Goal: Use online tool/utility: Utilize a website feature to perform a specific function

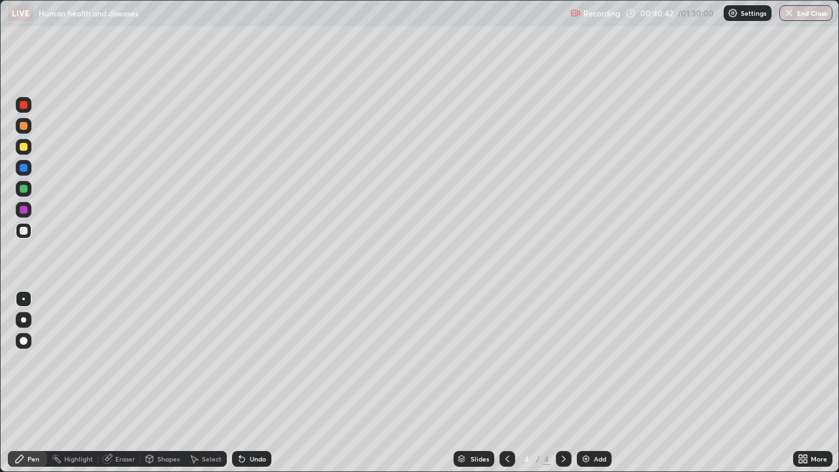
scroll to position [472, 839]
click at [25, 217] on div at bounding box center [24, 210] width 16 height 16
click at [23, 338] on div at bounding box center [24, 341] width 8 height 8
click at [24, 299] on div at bounding box center [23, 299] width 3 height 3
click at [246, 456] on div "Undo" at bounding box center [251, 459] width 39 height 16
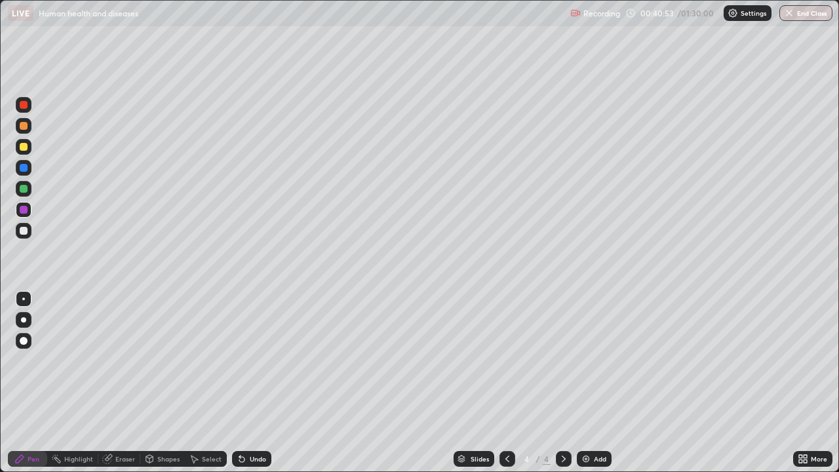
click at [247, 459] on div "Undo" at bounding box center [251, 459] width 39 height 16
click at [24, 231] on div at bounding box center [24, 231] width 8 height 8
click at [239, 456] on icon at bounding box center [239, 456] width 1 height 1
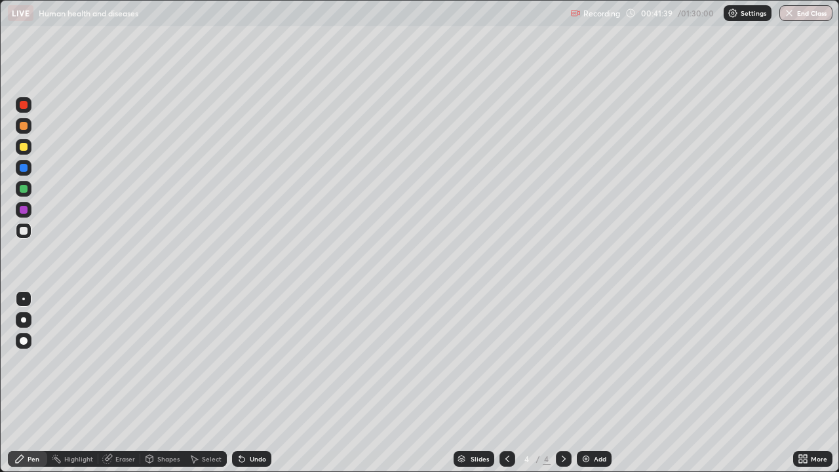
click at [245, 452] on div "Undo" at bounding box center [251, 459] width 39 height 16
click at [247, 452] on div "Undo" at bounding box center [251, 459] width 39 height 16
click at [247, 454] on div "Undo" at bounding box center [251, 459] width 39 height 16
click at [239, 456] on icon at bounding box center [239, 456] width 1 height 1
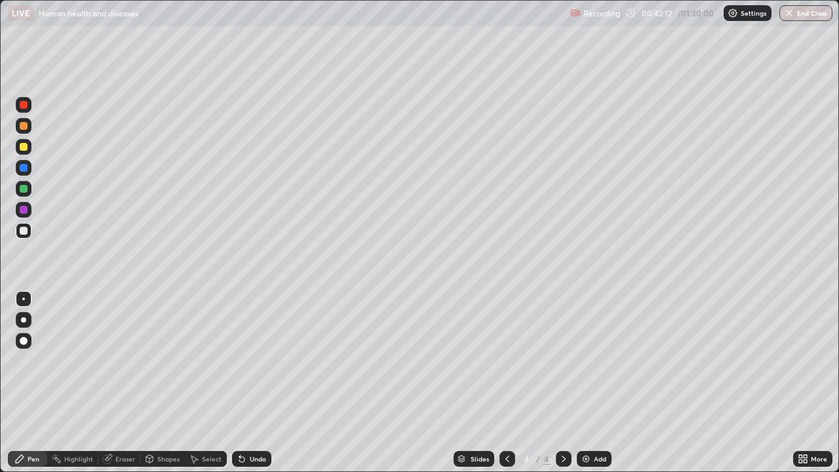
click at [262, 454] on div "Undo" at bounding box center [251, 459] width 39 height 16
click at [261, 457] on div "Undo" at bounding box center [258, 459] width 16 height 7
click at [255, 456] on div "Undo" at bounding box center [258, 459] width 16 height 7
click at [250, 456] on div "Undo" at bounding box center [258, 459] width 16 height 7
click at [258, 454] on div "Undo" at bounding box center [251, 459] width 39 height 16
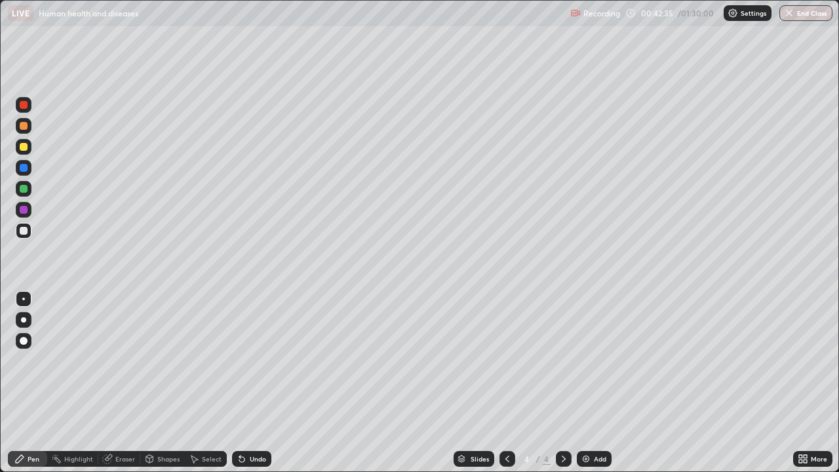
click at [255, 452] on div "Undo" at bounding box center [251, 459] width 39 height 16
click at [24, 106] on div at bounding box center [24, 105] width 8 height 8
click at [24, 168] on div at bounding box center [24, 168] width 8 height 8
click at [81, 453] on div "Highlight" at bounding box center [72, 459] width 51 height 16
click at [30, 454] on div "Pen" at bounding box center [27, 459] width 39 height 16
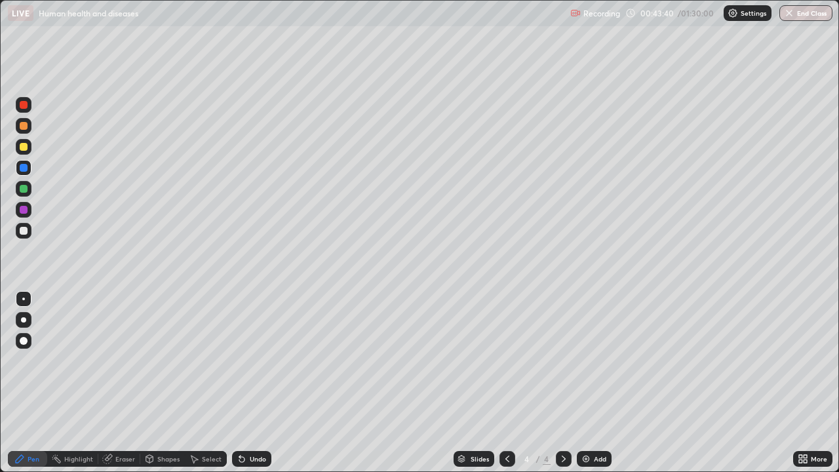
click at [26, 191] on div at bounding box center [24, 189] width 8 height 8
click at [240, 458] on icon at bounding box center [241, 459] width 5 height 5
click at [232, 454] on div "Undo" at bounding box center [251, 459] width 39 height 16
click at [243, 452] on div "Undo" at bounding box center [251, 459] width 39 height 16
click at [246, 453] on div "Undo" at bounding box center [251, 459] width 39 height 16
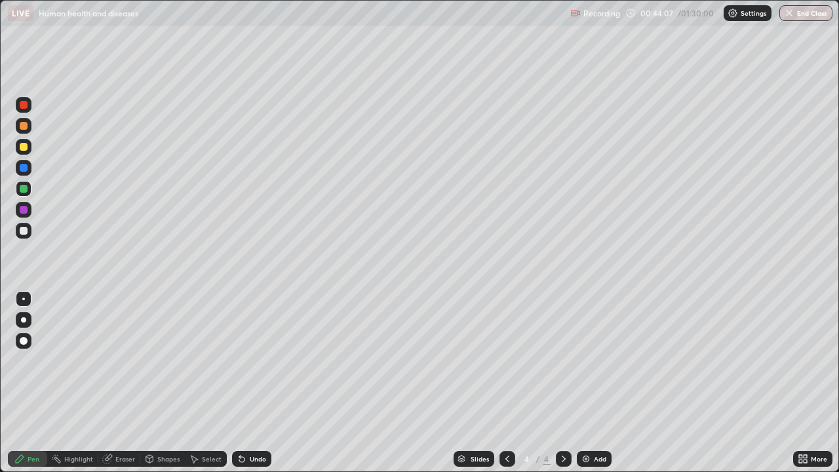
click at [243, 453] on div "Undo" at bounding box center [251, 459] width 39 height 16
click at [239, 456] on icon at bounding box center [239, 456] width 1 height 1
click at [24, 129] on div at bounding box center [24, 126] width 8 height 8
click at [80, 459] on div "Highlight" at bounding box center [78, 459] width 29 height 7
click at [24, 210] on div at bounding box center [24, 210] width 8 height 8
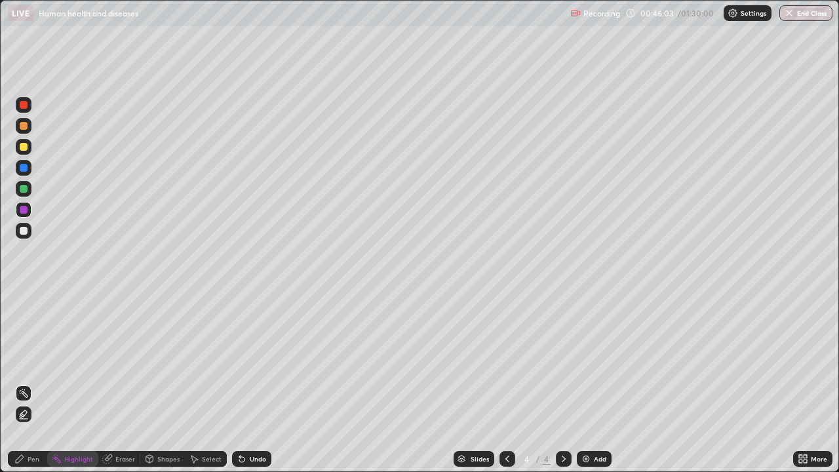
click at [239, 456] on icon at bounding box center [239, 456] width 1 height 1
click at [27, 458] on div "Pen" at bounding box center [27, 459] width 39 height 16
click at [24, 127] on div at bounding box center [24, 126] width 8 height 8
click at [119, 456] on div "Eraser" at bounding box center [125, 459] width 20 height 7
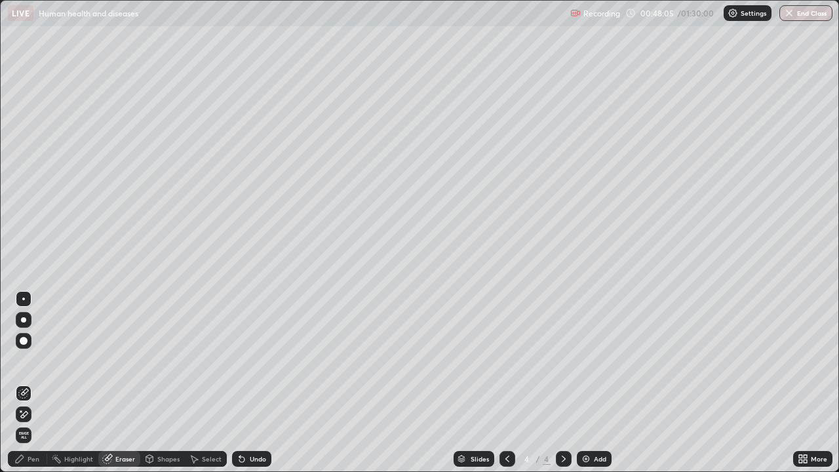
click at [30, 458] on div "Pen" at bounding box center [34, 459] width 12 height 7
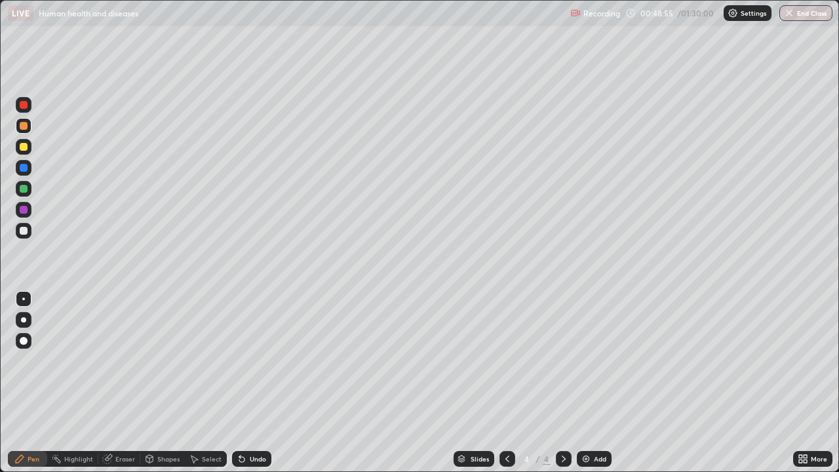
click at [65, 462] on div "Highlight" at bounding box center [78, 459] width 29 height 7
click at [23, 410] on icon at bounding box center [23, 414] width 10 height 10
click at [28, 454] on div "Pen" at bounding box center [27, 459] width 39 height 16
click at [23, 189] on div at bounding box center [24, 189] width 8 height 8
click at [25, 149] on div at bounding box center [24, 147] width 8 height 8
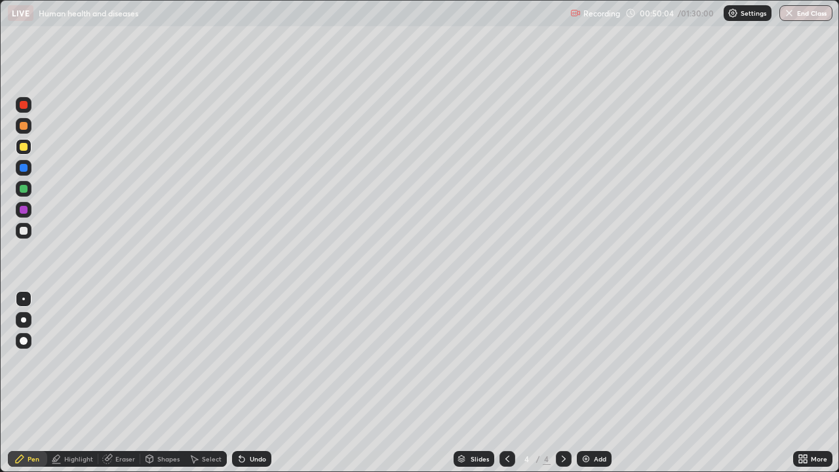
click at [239, 456] on icon at bounding box center [239, 456] width 1 height 1
click at [253, 454] on div "Undo" at bounding box center [251, 459] width 39 height 16
click at [77, 465] on div "Highlight" at bounding box center [72, 459] width 51 height 16
click at [37, 454] on div "Pen" at bounding box center [27, 459] width 39 height 16
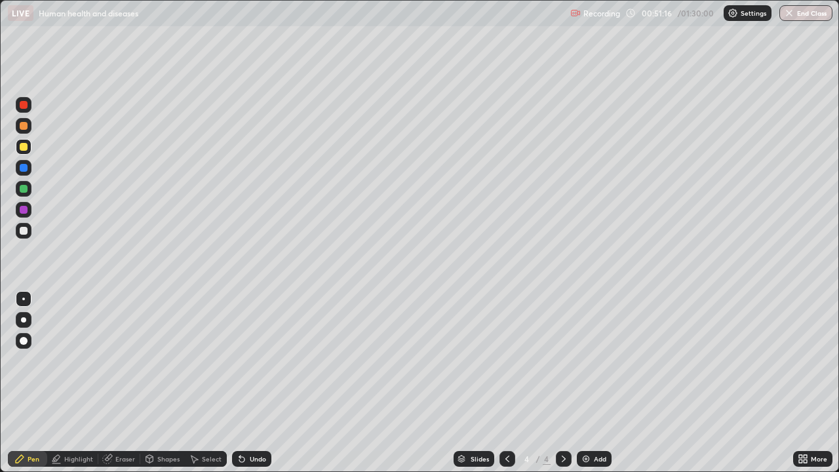
click at [28, 233] on div at bounding box center [24, 231] width 16 height 16
click at [250, 454] on div "Undo" at bounding box center [251, 459] width 39 height 16
click at [160, 458] on div "Shapes" at bounding box center [168, 459] width 22 height 7
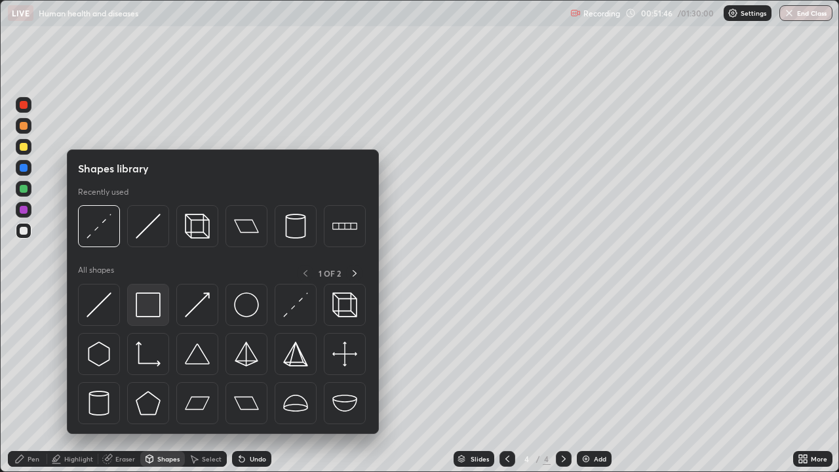
click at [151, 310] on img at bounding box center [148, 304] width 25 height 25
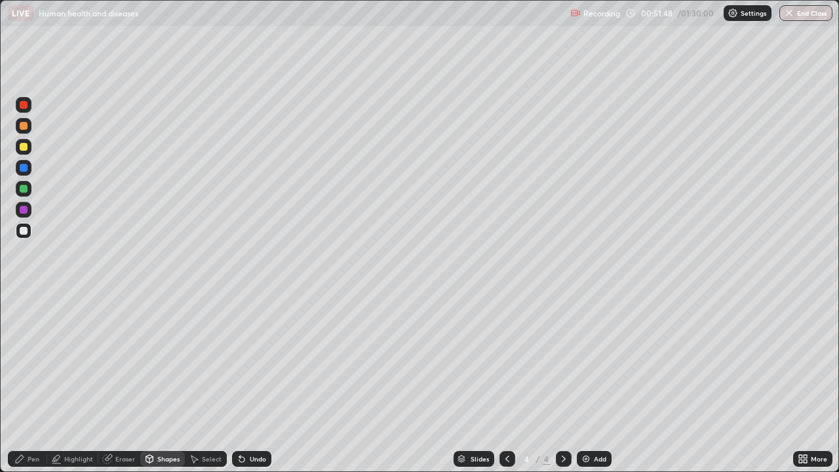
click at [255, 460] on div "Undo" at bounding box center [258, 459] width 16 height 7
click at [245, 460] on icon at bounding box center [242, 459] width 10 height 10
click at [250, 456] on div "Undo" at bounding box center [258, 459] width 16 height 7
click at [30, 462] on div "Pen" at bounding box center [34, 459] width 12 height 7
click at [239, 456] on icon at bounding box center [239, 456] width 1 height 1
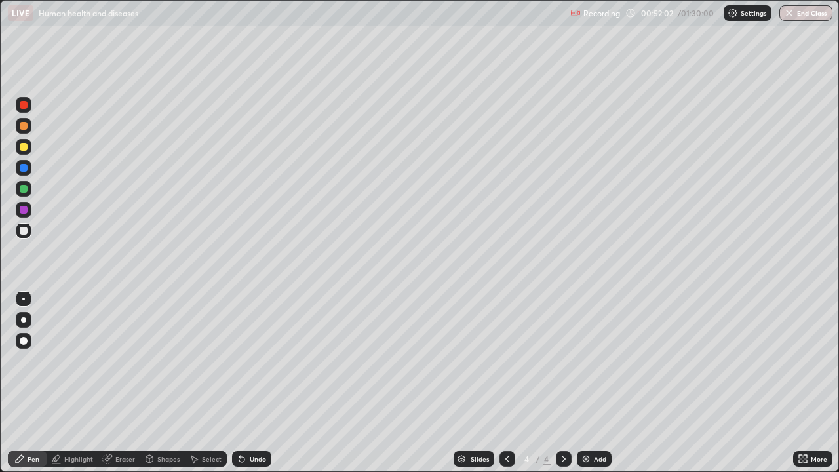
click at [21, 207] on div at bounding box center [24, 210] width 8 height 8
click at [250, 456] on div "Undo" at bounding box center [258, 459] width 16 height 7
click at [22, 186] on div at bounding box center [24, 189] width 8 height 8
click at [256, 458] on div "Undo" at bounding box center [258, 459] width 16 height 7
click at [250, 457] on div "Undo" at bounding box center [258, 459] width 16 height 7
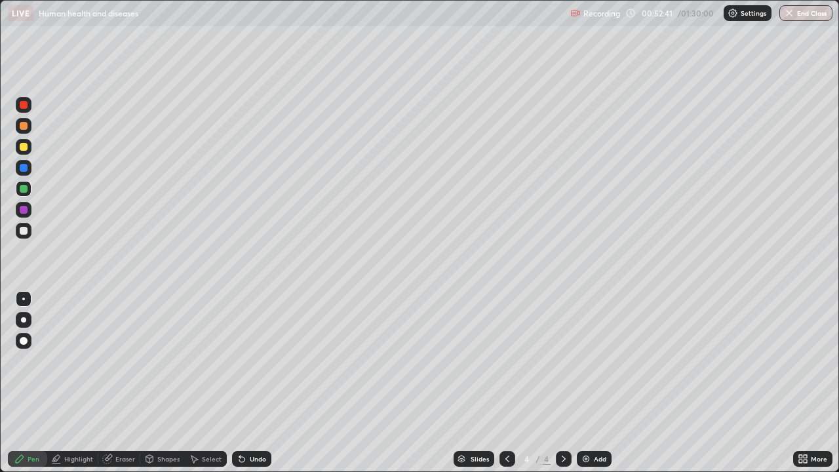
click at [256, 452] on div "Undo" at bounding box center [251, 459] width 39 height 16
click at [250, 457] on div "Undo" at bounding box center [258, 459] width 16 height 7
click at [260, 456] on div "Undo" at bounding box center [258, 459] width 16 height 7
click at [256, 451] on div "Undo" at bounding box center [251, 459] width 39 height 16
click at [253, 458] on div "Undo" at bounding box center [258, 459] width 16 height 7
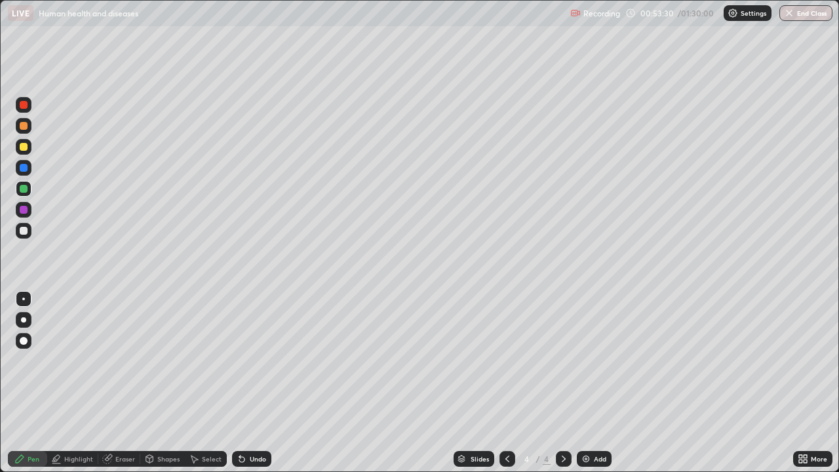
click at [242, 459] on icon at bounding box center [241, 459] width 5 height 5
click at [68, 462] on div "Highlight" at bounding box center [78, 459] width 29 height 7
click at [31, 456] on div "Pen" at bounding box center [34, 459] width 12 height 7
click at [24, 106] on div at bounding box center [24, 105] width 8 height 8
click at [252, 457] on div "Undo" at bounding box center [258, 459] width 16 height 7
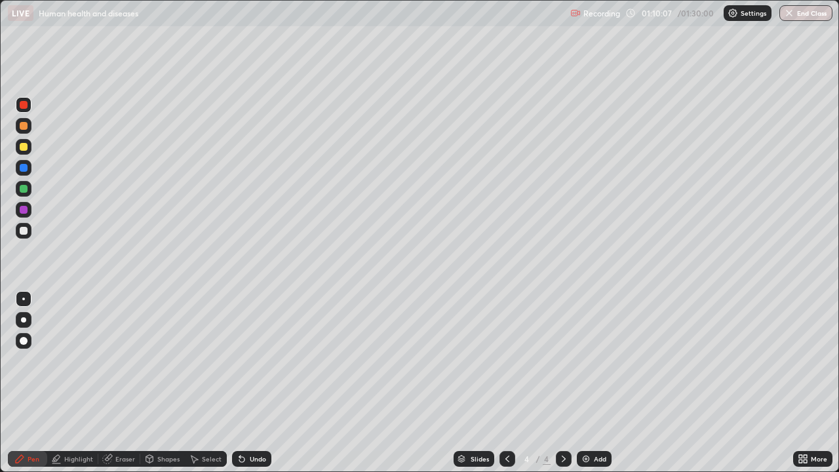
click at [155, 458] on div "Shapes" at bounding box center [162, 459] width 45 height 16
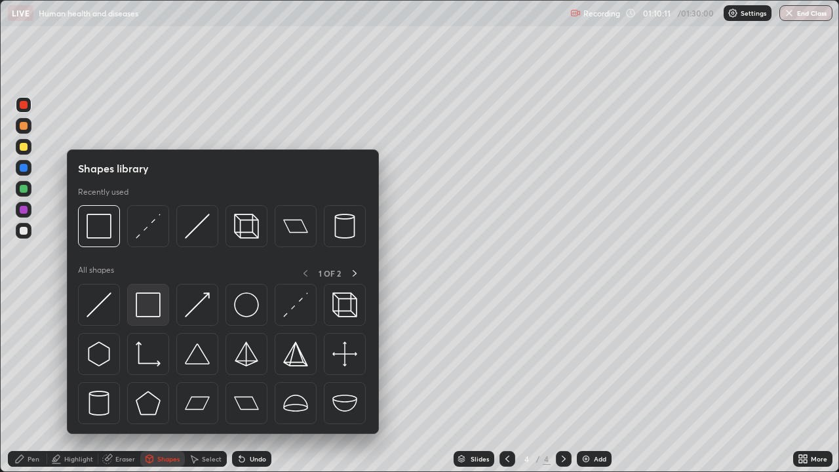
click at [148, 302] on img at bounding box center [148, 304] width 25 height 25
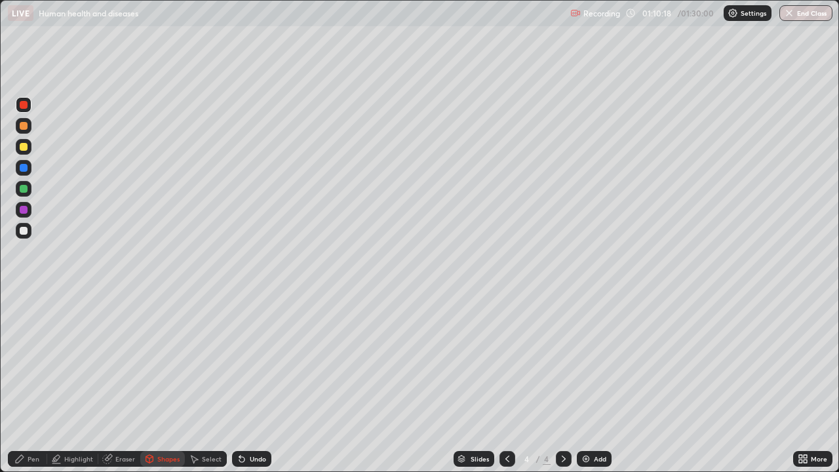
click at [20, 207] on div at bounding box center [24, 210] width 16 height 16
click at [23, 165] on div at bounding box center [24, 168] width 8 height 8
click at [24, 146] on div at bounding box center [24, 147] width 8 height 8
click at [21, 127] on div at bounding box center [24, 126] width 8 height 8
click at [157, 456] on div "Shapes" at bounding box center [168, 459] width 22 height 7
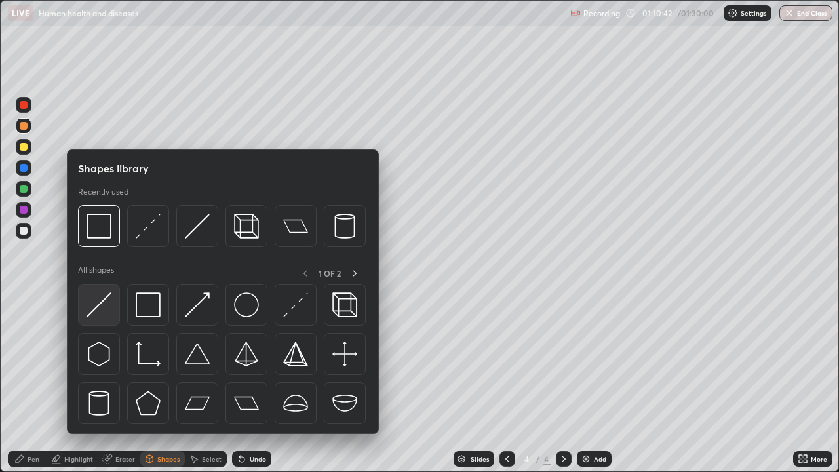
click at [102, 311] on img at bounding box center [99, 304] width 25 height 25
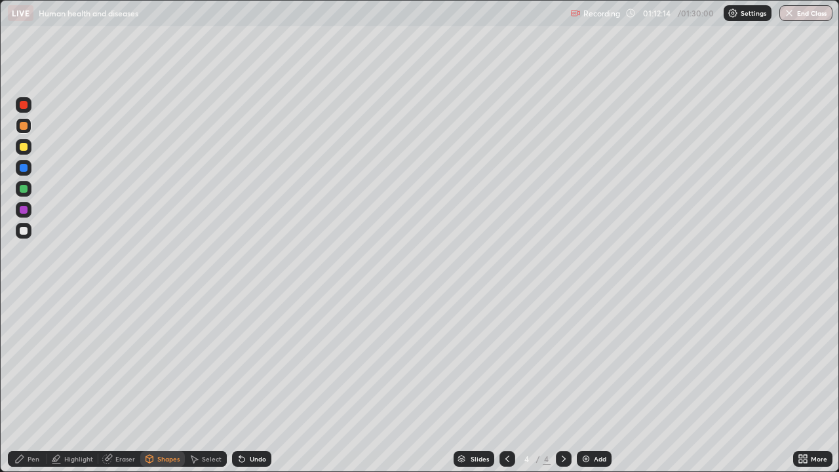
click at [207, 462] on div "Select" at bounding box center [212, 459] width 20 height 7
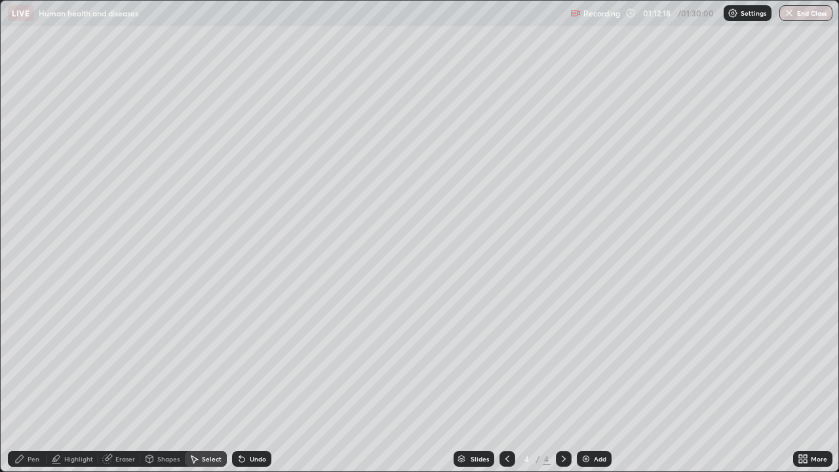
click at [33, 335] on div "Erase all" at bounding box center [23, 236] width 31 height 420
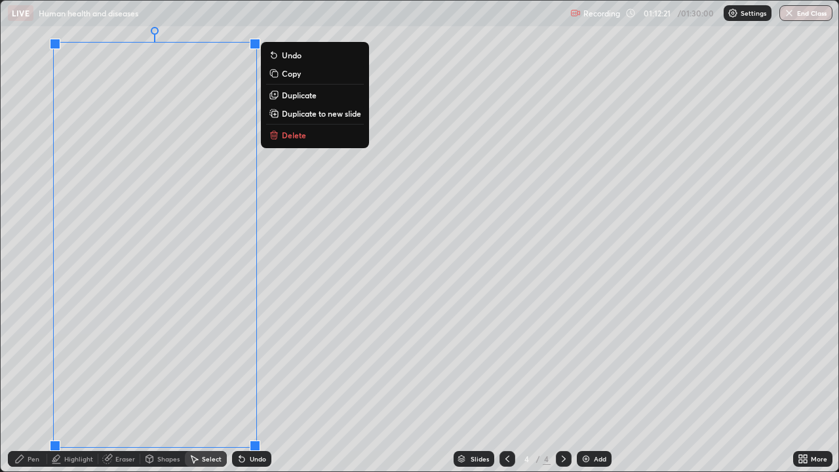
click at [31, 373] on div "Erase all" at bounding box center [23, 236] width 31 height 420
click at [328, 115] on p "Duplicate to new slide" at bounding box center [321, 113] width 79 height 10
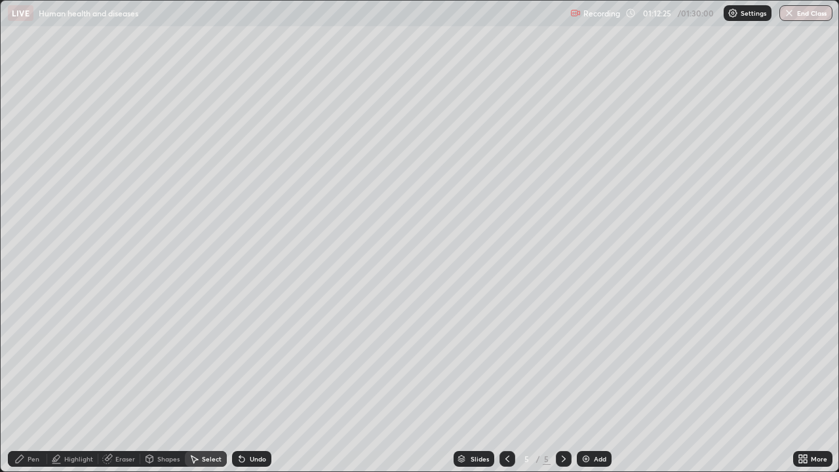
click at [504, 466] on div at bounding box center [508, 459] width 16 height 16
click at [563, 459] on icon at bounding box center [564, 459] width 10 height 10
click at [195, 459] on icon at bounding box center [194, 460] width 7 height 8
click at [33, 458] on div "Pen" at bounding box center [34, 459] width 12 height 7
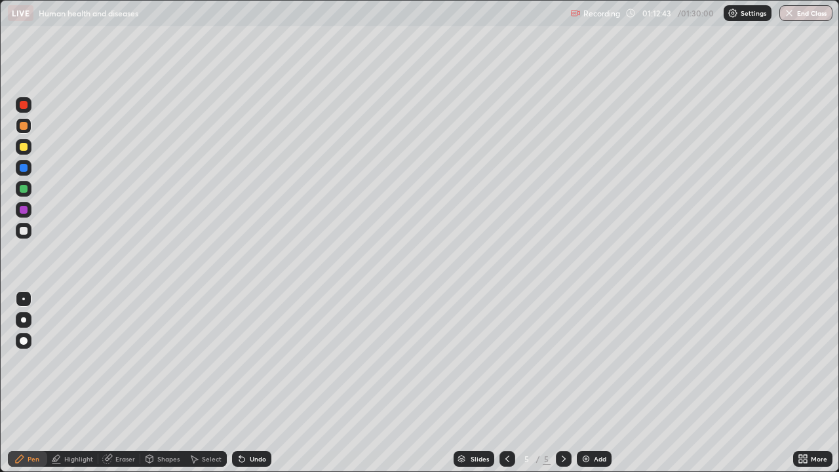
click at [240, 459] on icon at bounding box center [241, 459] width 5 height 5
click at [248, 464] on div "Undo" at bounding box center [251, 459] width 39 height 16
click at [24, 231] on div at bounding box center [24, 231] width 8 height 8
click at [209, 460] on div "Select" at bounding box center [212, 459] width 20 height 7
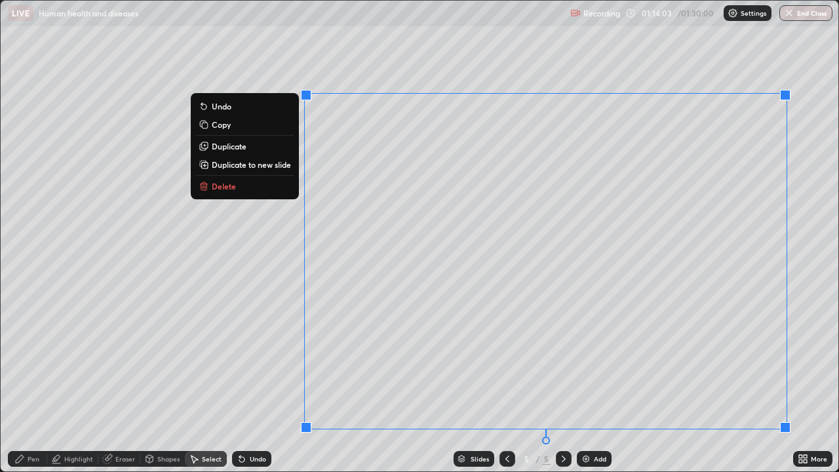
click at [279, 187] on button "Delete" at bounding box center [245, 186] width 98 height 16
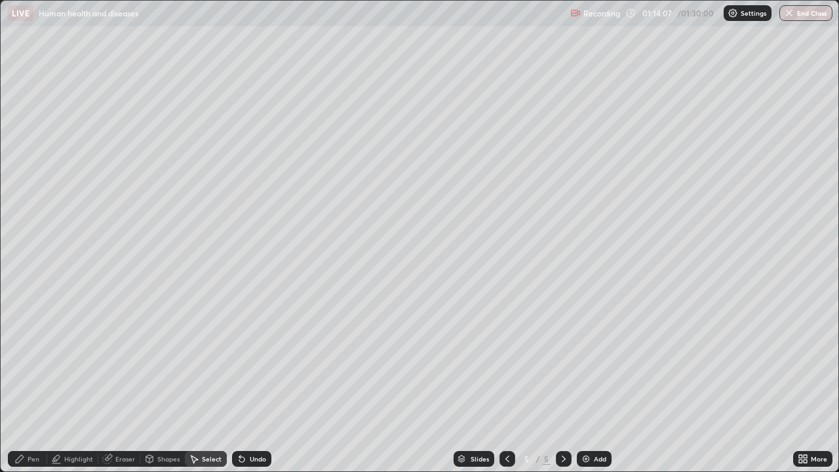
click at [195, 463] on icon at bounding box center [194, 459] width 10 height 10
click at [507, 459] on icon at bounding box center [507, 459] width 10 height 10
click at [130, 452] on div "Eraser" at bounding box center [119, 459] width 42 height 16
click at [121, 458] on div "Eraser" at bounding box center [125, 459] width 20 height 7
click at [799, 17] on button "End Class" at bounding box center [806, 13] width 53 height 16
